Goal: Contribute content

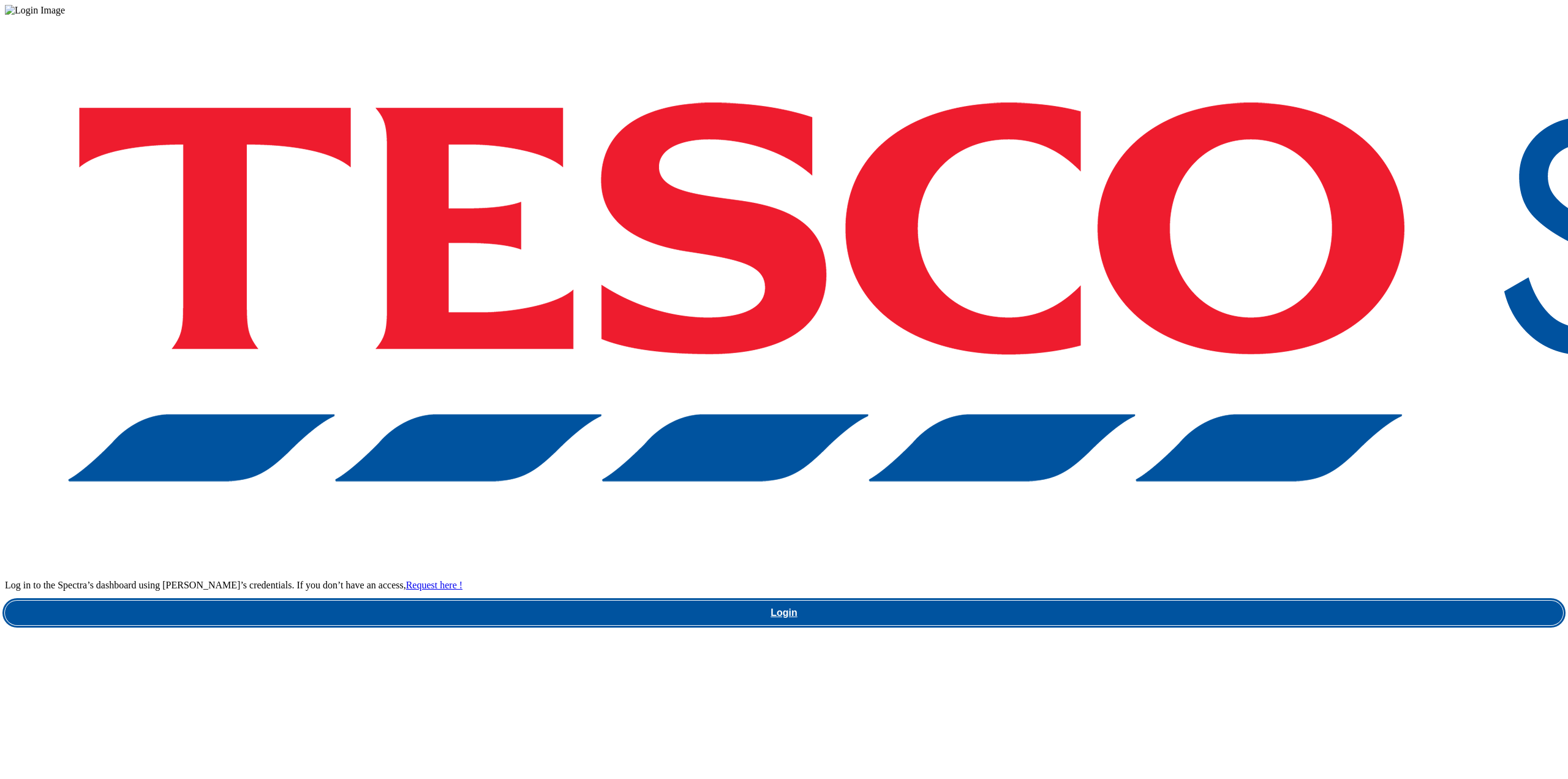
click at [1234, 600] on link "Login" at bounding box center [784, 612] width 1558 height 25
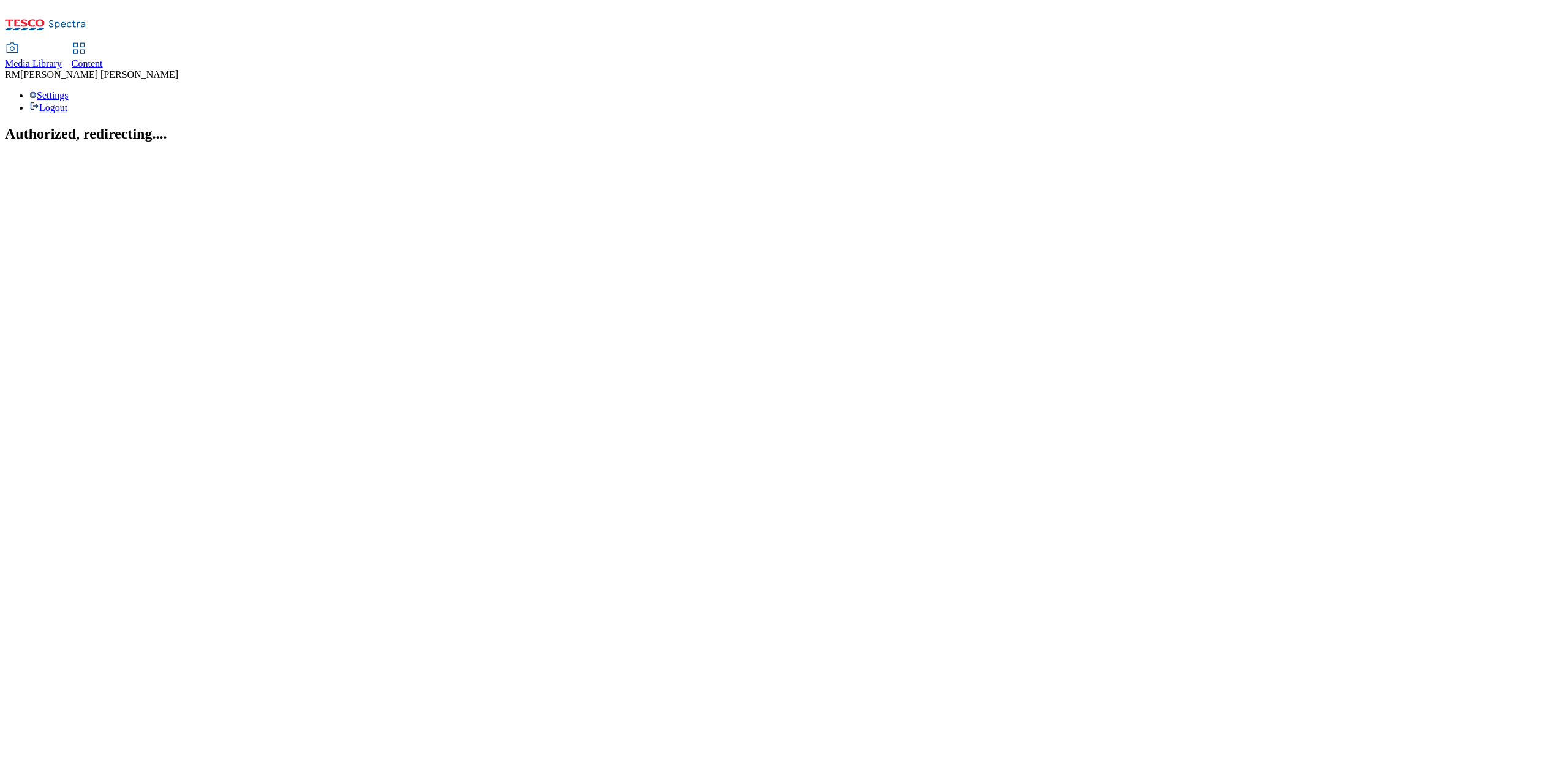
click at [62, 59] on span "Media Library" at bounding box center [33, 63] width 57 height 10
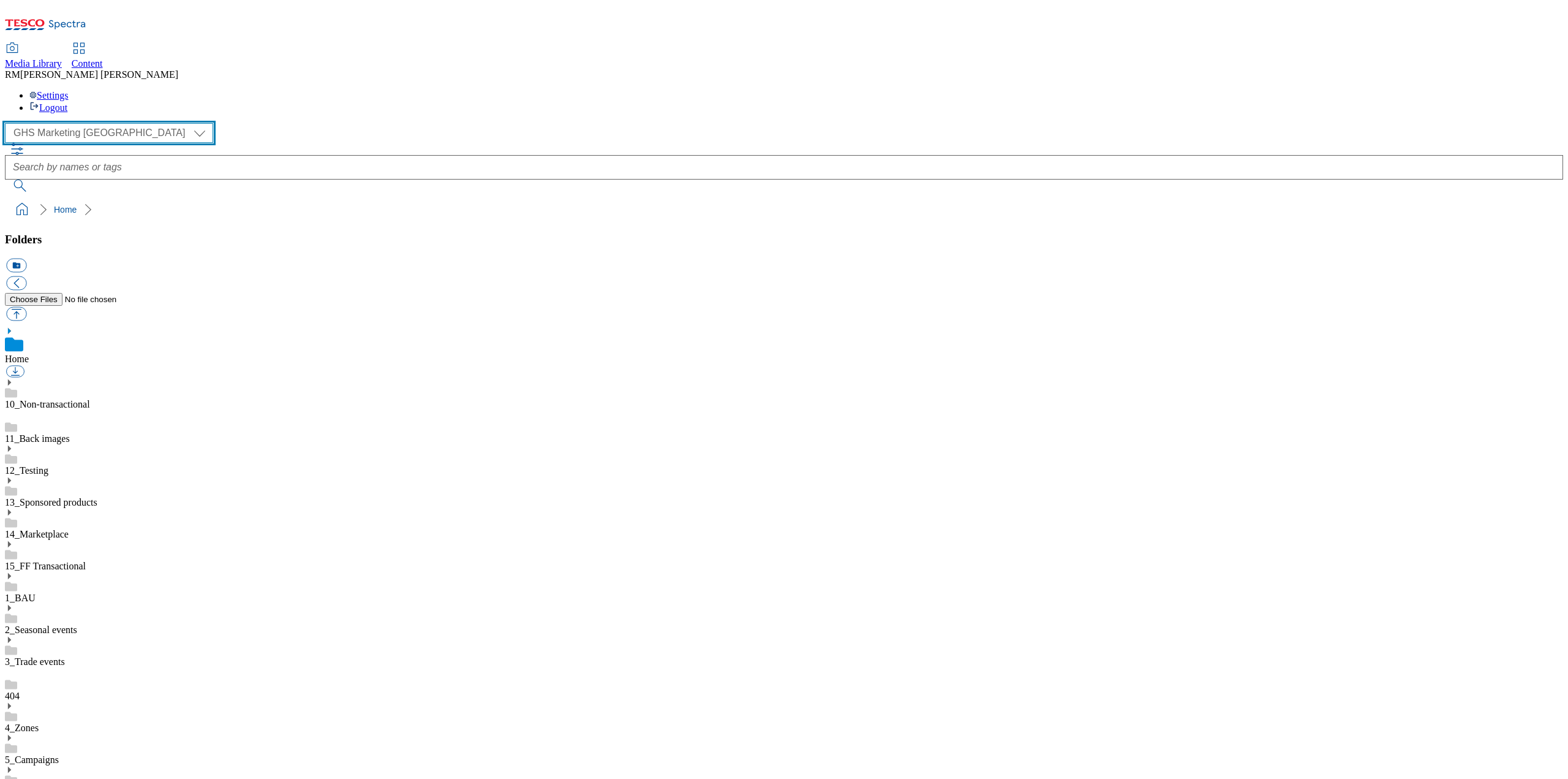
click at [87, 123] on select "GHS Marketing UK iGHS Marketing CE MCA CZ MCA HU MCA SK" at bounding box center [109, 133] width 208 height 19
select select "flare-ighs-ce-mktg"
click at [9, 123] on select "GHS Marketing UK iGHS Marketing CE MCA CZ MCA HU MCA SK" at bounding box center [109, 133] width 208 height 19
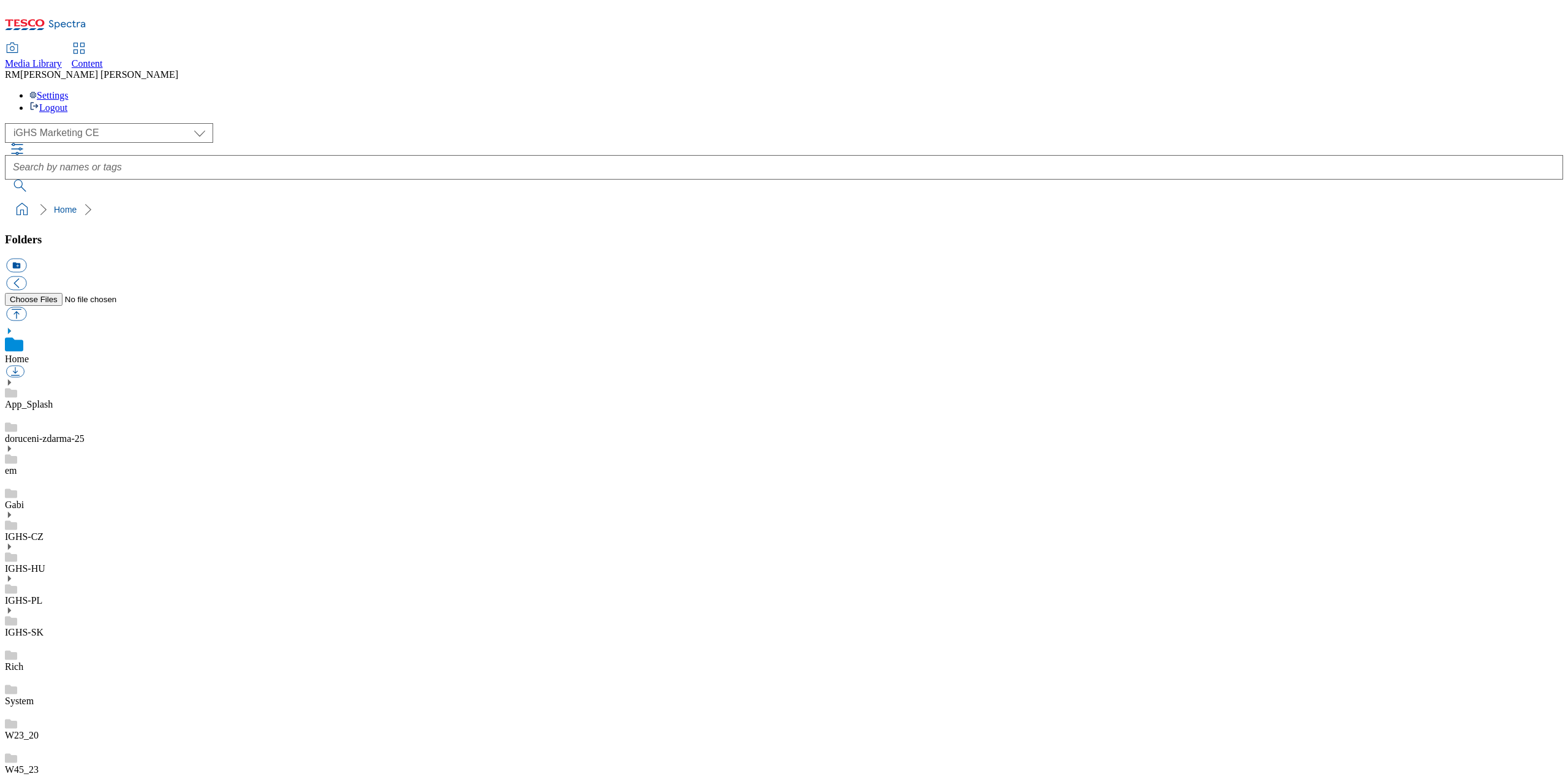
scroll to position [245, 0]
click at [14, 511] on icon at bounding box center [9, 515] width 9 height 9
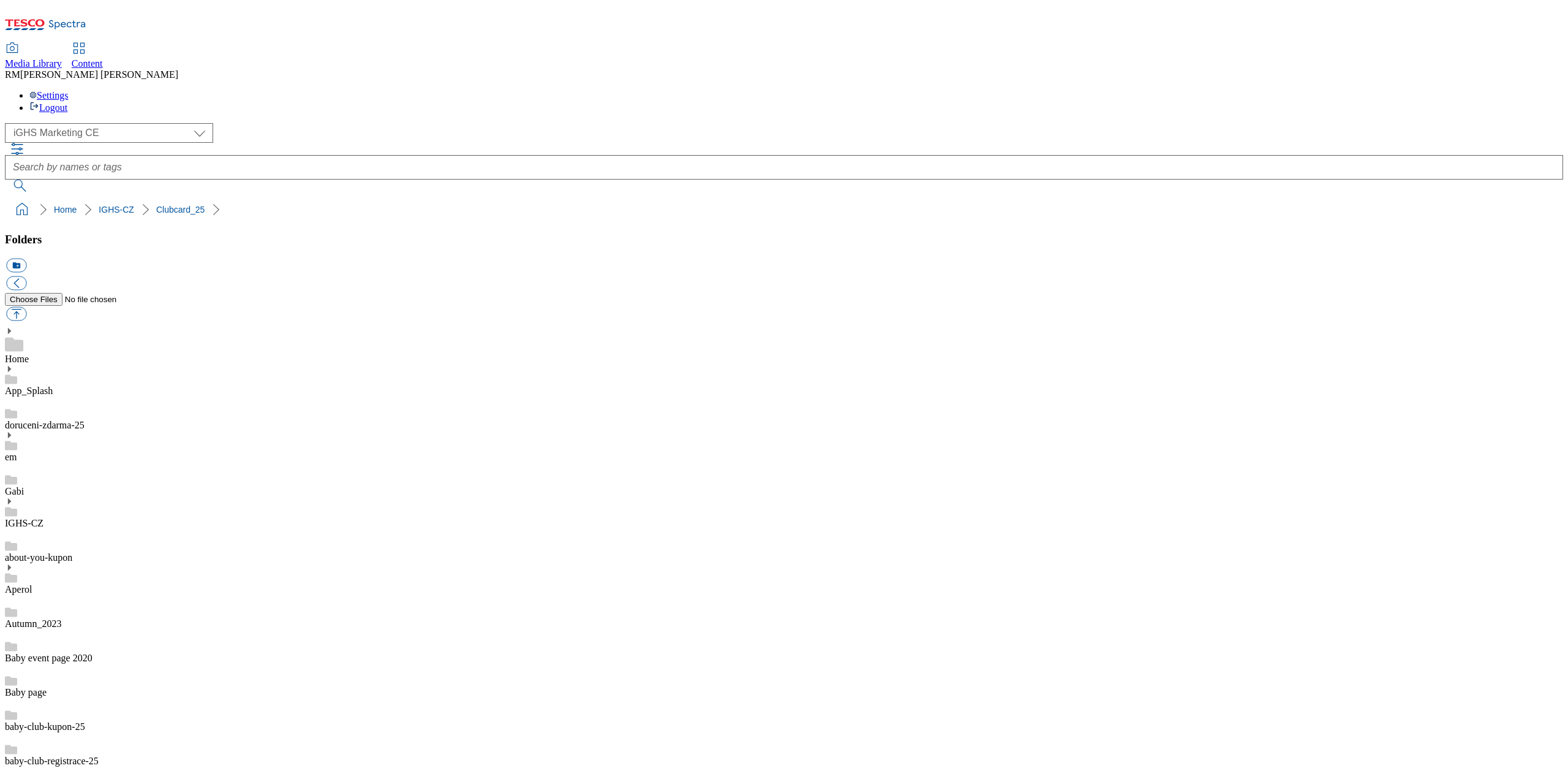
click at [26, 307] on button "button" at bounding box center [16, 314] width 20 height 14
type input "C:\fakepath\NewsPageCC154EN.jpg"
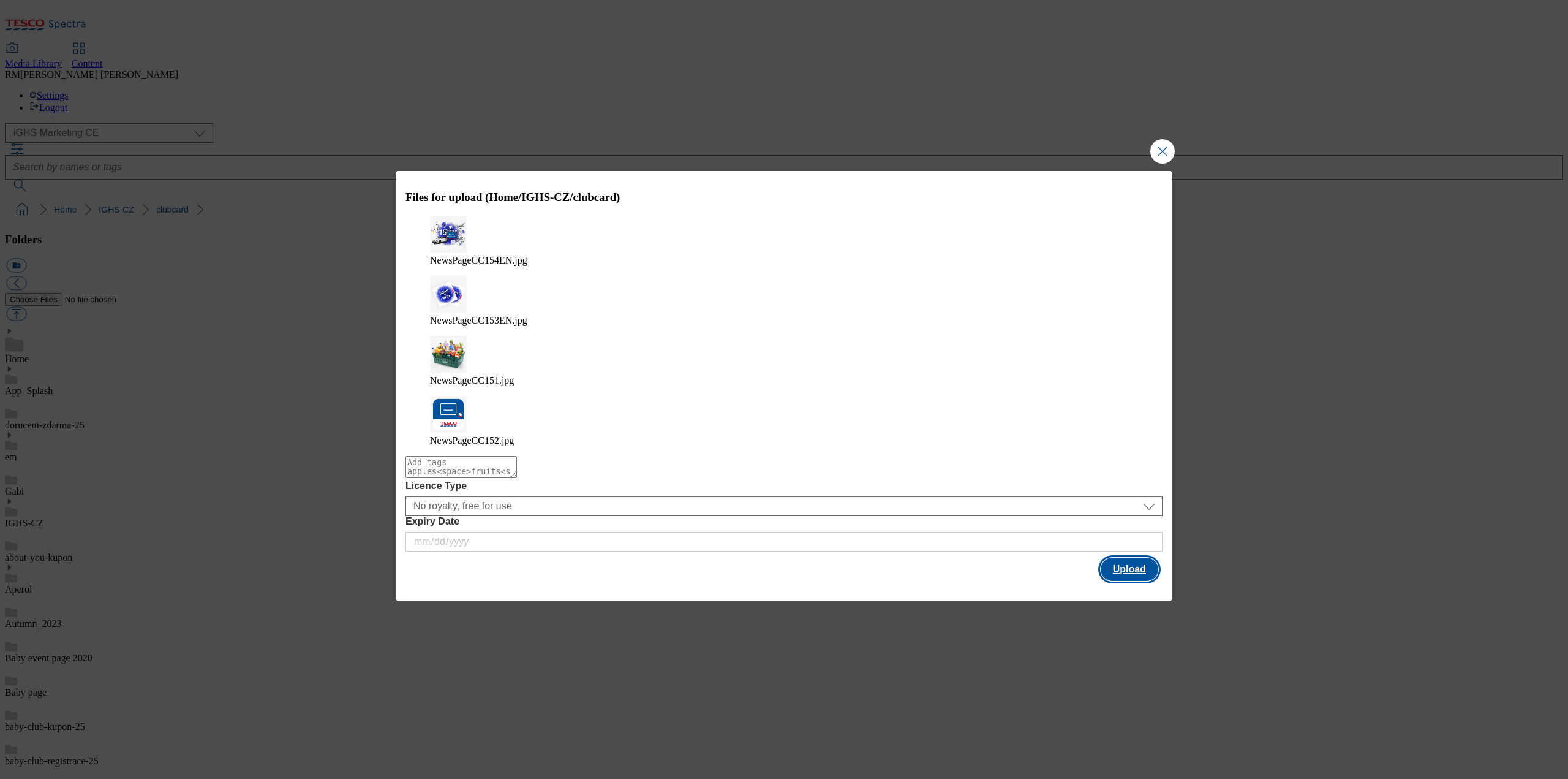
click at [1124, 558] on button "Upload" at bounding box center [1130, 569] width 58 height 23
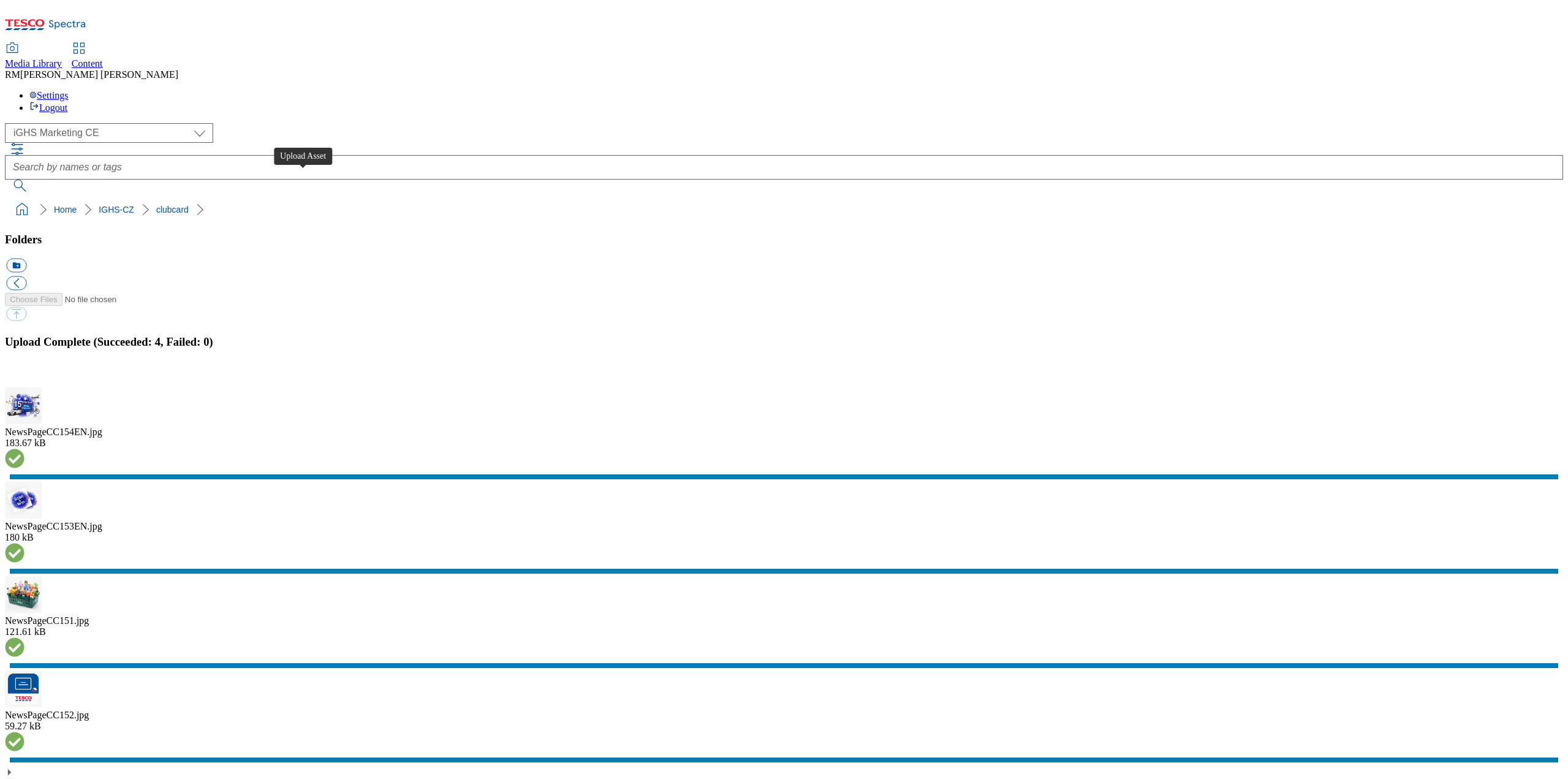
click at [435, 123] on div "( optional ) GHS Marketing UK iGHS Marketing CE MCA CZ MCA HU MCA SK iGHS Marke…" at bounding box center [784, 158] width 1558 height 69
click at [25, 386] on button "button" at bounding box center [15, 380] width 18 height 12
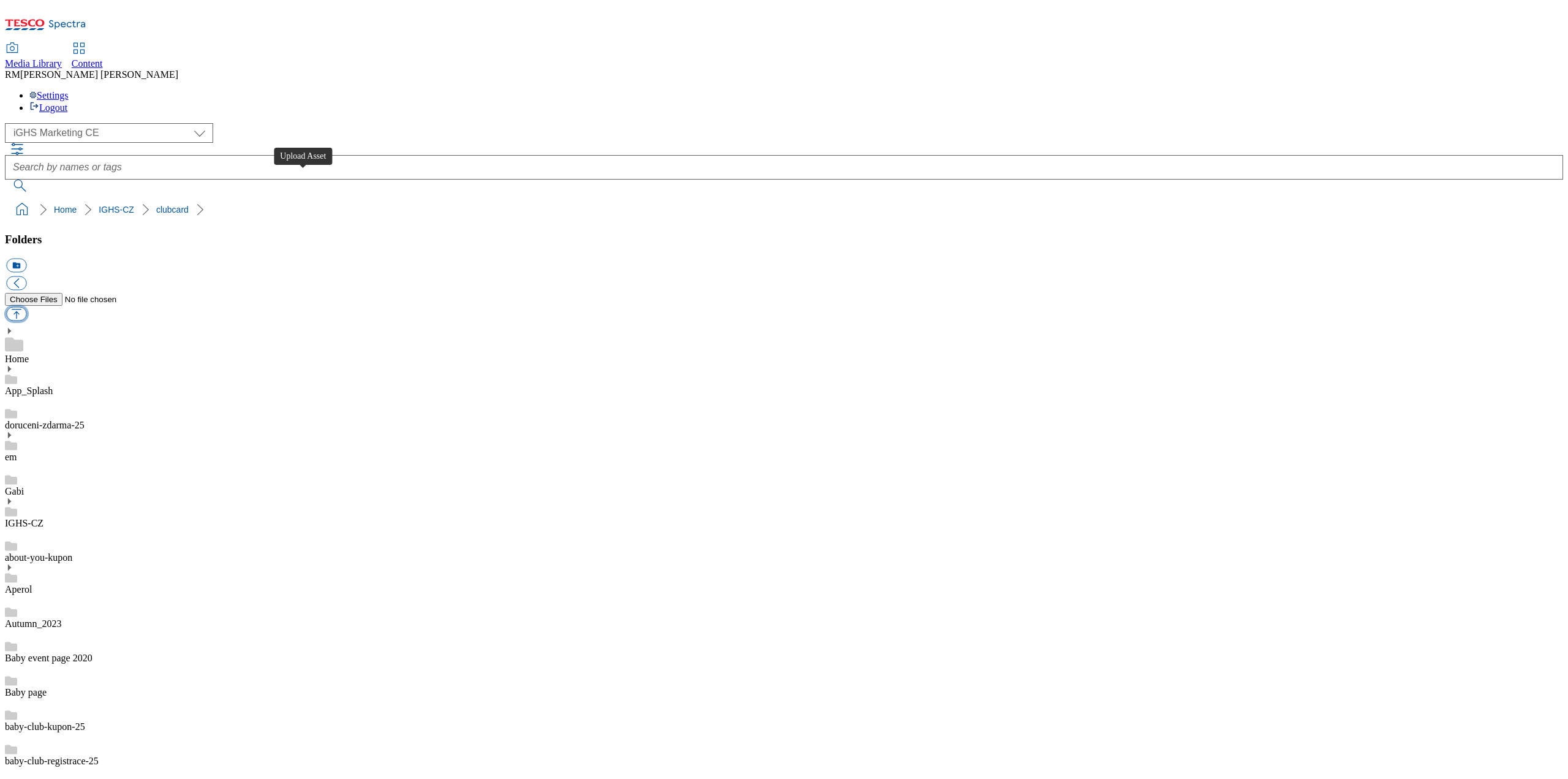
click at [26, 307] on button "button" at bounding box center [16, 314] width 20 height 14
type input "C:\fakepath\NewsPageCC154CZ.jpg"
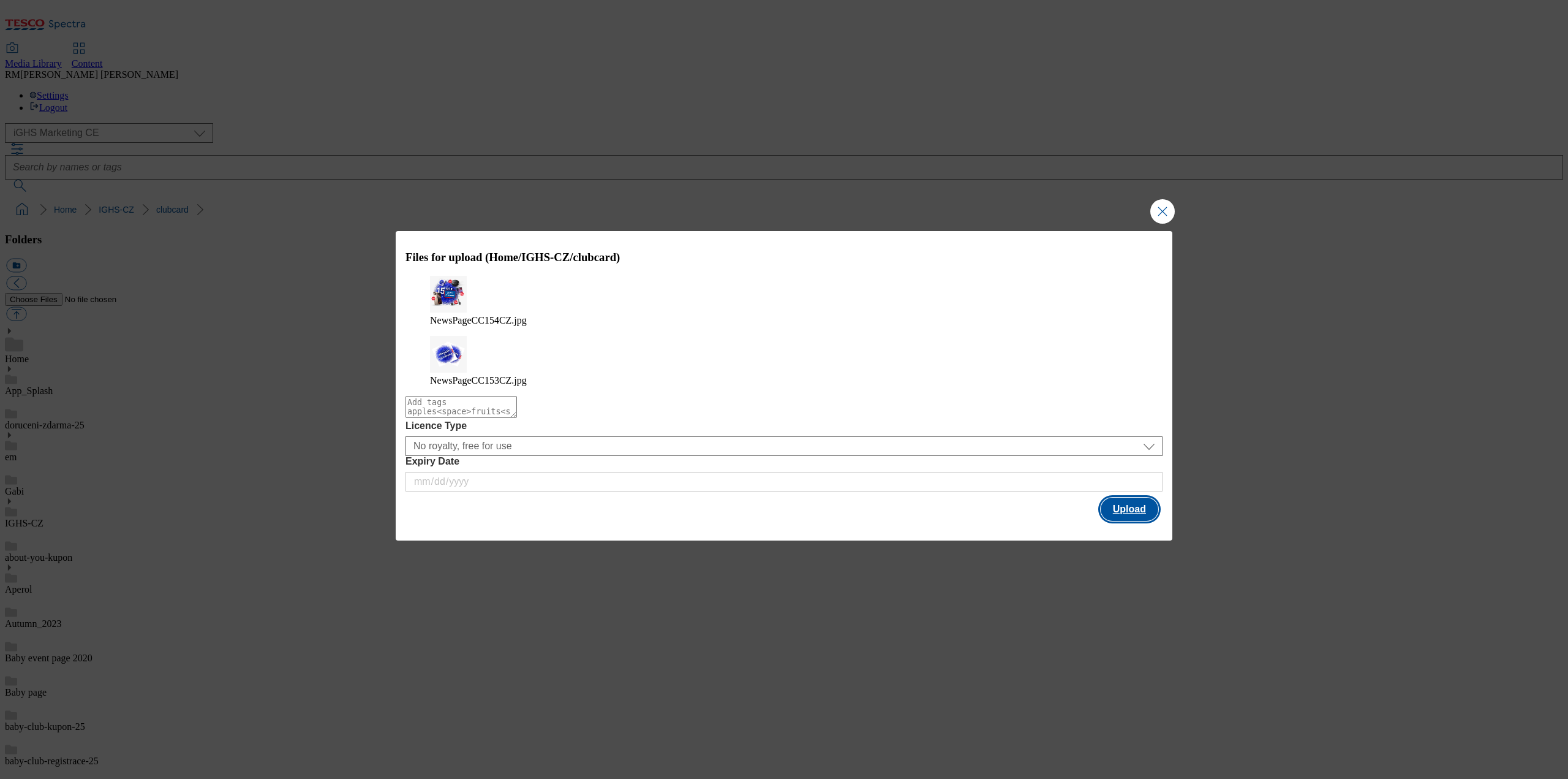
click at [1130, 498] on button "Upload" at bounding box center [1130, 509] width 58 height 23
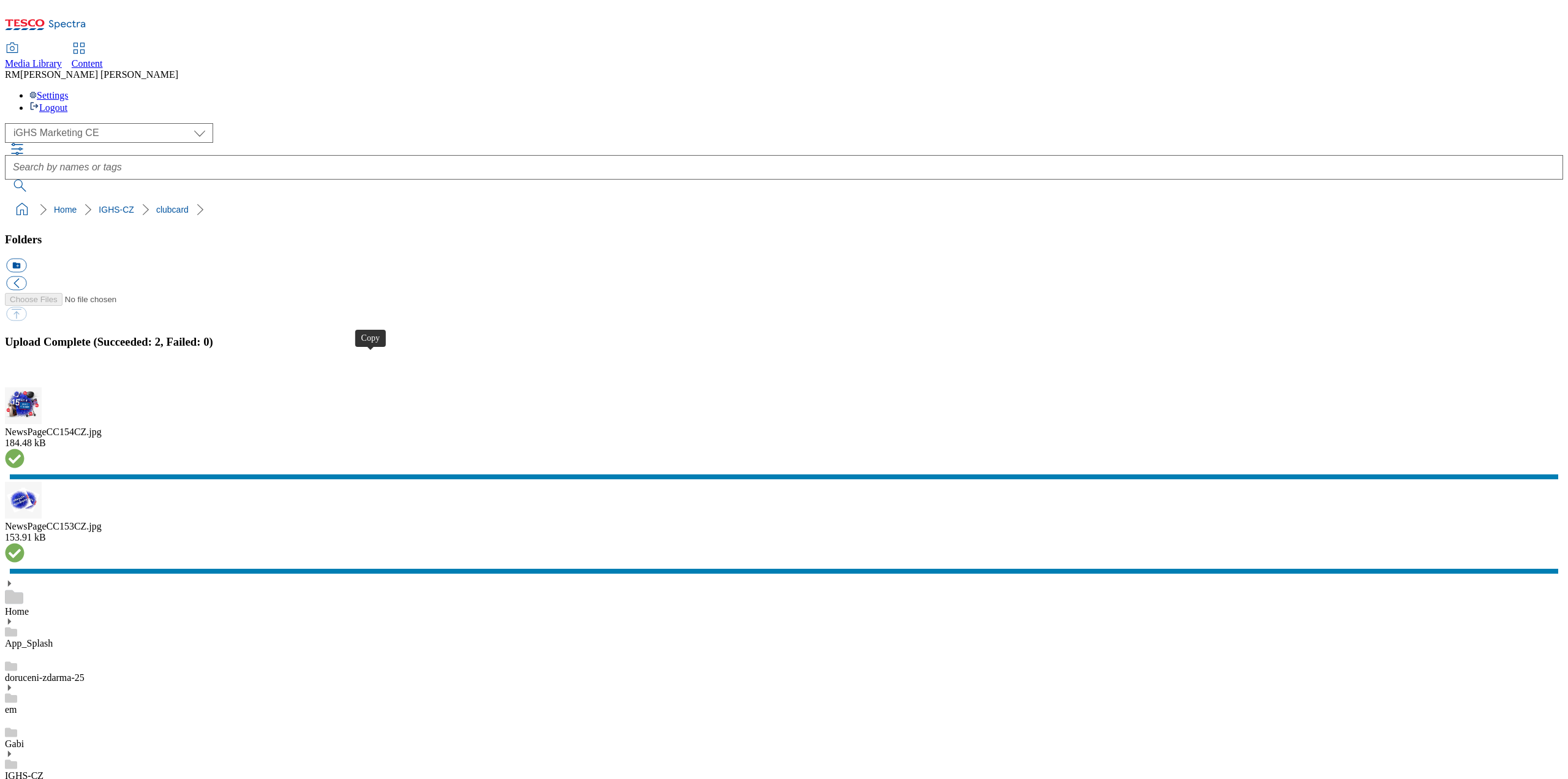
click at [25, 386] on button "button" at bounding box center [15, 380] width 18 height 12
